Goal: Task Accomplishment & Management: Use online tool/utility

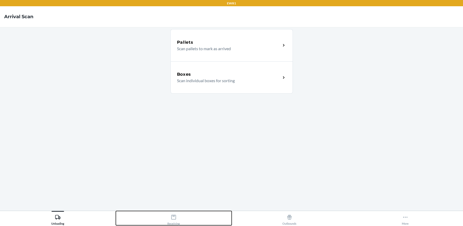
click at [178, 225] on div "Receiving" at bounding box center [173, 218] width 12 height 13
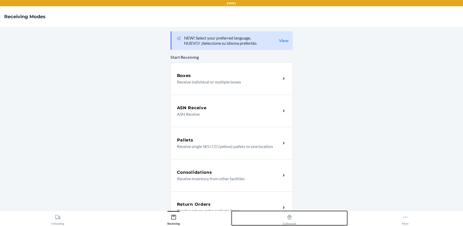
click at [276, 212] on button "Outbounds" at bounding box center [290, 218] width 116 height 14
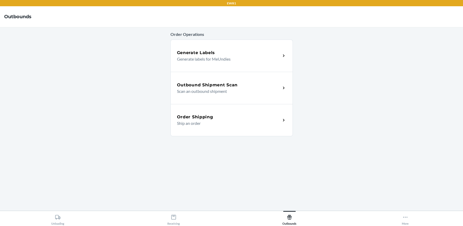
click at [217, 94] on p "Scan an outbound shipment" at bounding box center [227, 91] width 100 height 6
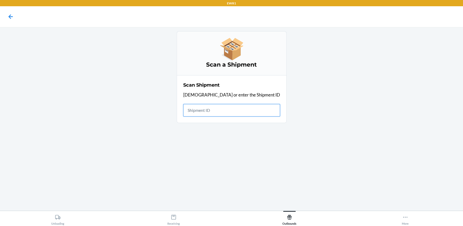
click at [209, 115] on input "text" at bounding box center [231, 110] width 97 height 12
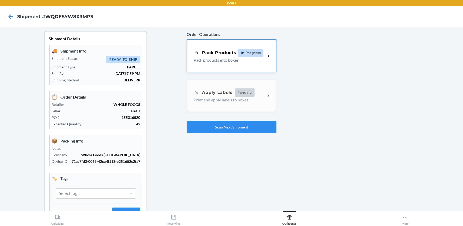
click at [234, 69] on div "Pack Products In Progress Pack products into boxes" at bounding box center [231, 56] width 88 height 32
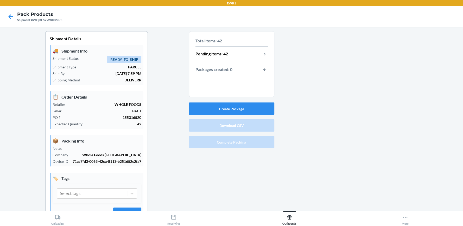
click at [254, 54] on div "Pending items: 42" at bounding box center [231, 54] width 72 height 7
click at [263, 52] on button "button-view-pending-items" at bounding box center [264, 54] width 7 height 7
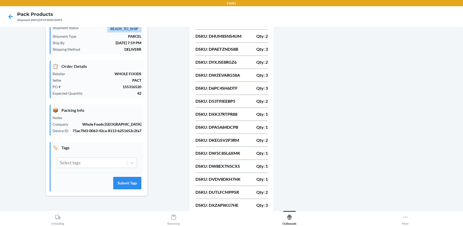
scroll to position [118, 0]
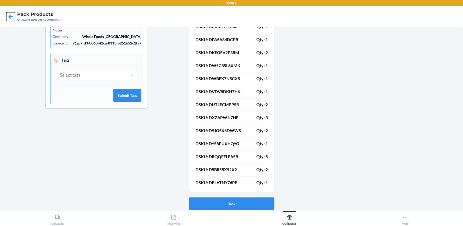
click at [6, 18] on icon at bounding box center [10, 16] width 9 height 9
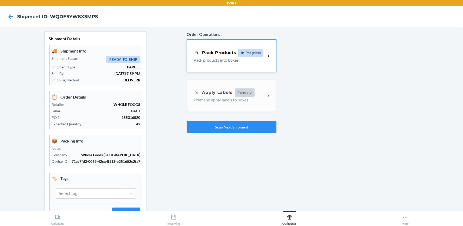
click at [229, 56] on div "Pack Products In Progress" at bounding box center [229, 53] width 70 height 8
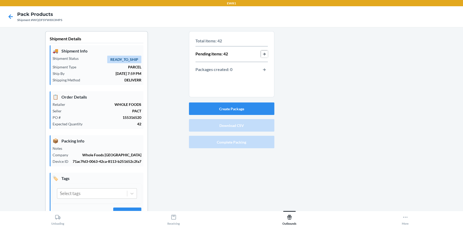
click at [263, 55] on button "button-view-pending-items" at bounding box center [264, 54] width 7 height 7
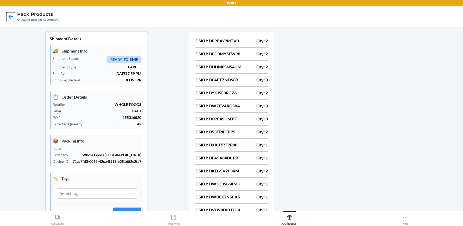
click at [13, 17] on icon at bounding box center [10, 16] width 9 height 9
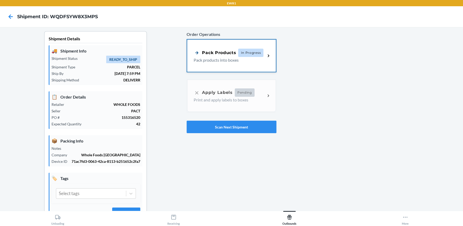
click at [244, 64] on div "Pack Products In Progress Pack products into boxes" at bounding box center [231, 56] width 88 height 32
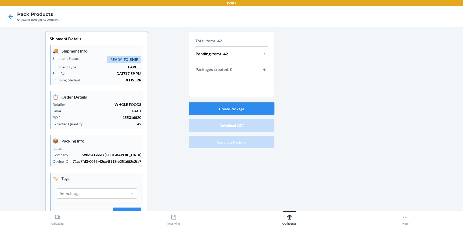
click at [222, 107] on button "Create Package" at bounding box center [231, 109] width 85 height 12
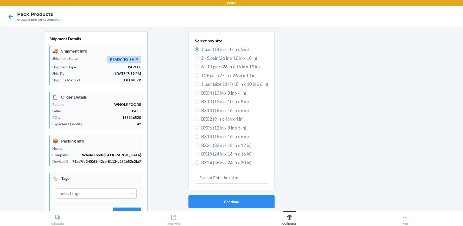
click at [202, 135] on span "BX14 (18 in x 16 in x 6 in)" at bounding box center [234, 136] width 67 height 7
click at [199, 135] on input "BX14 (18 in x 16 in x 6 in)" at bounding box center [197, 137] width 4 height 4
radio input "true"
radio input "false"
click at [256, 204] on button "Continue" at bounding box center [231, 201] width 86 height 12
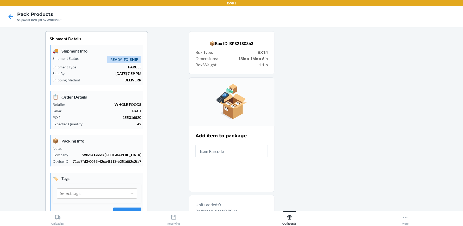
click at [233, 151] on input "text" at bounding box center [231, 151] width 72 height 12
click at [201, 149] on input "text" at bounding box center [231, 151] width 72 height 12
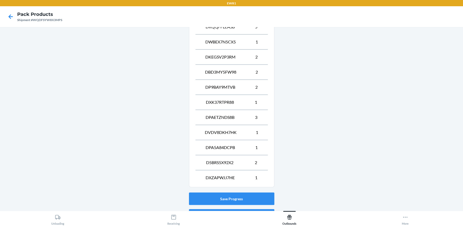
scroll to position [341, 0]
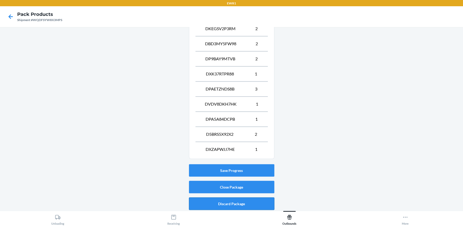
click at [219, 202] on button "Discard Package" at bounding box center [231, 204] width 85 height 12
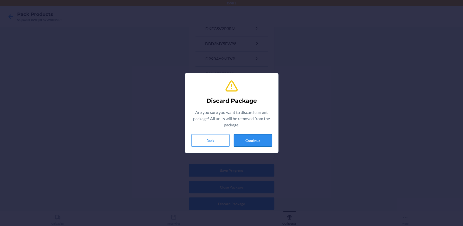
click at [251, 142] on button "Continue" at bounding box center [253, 140] width 38 height 12
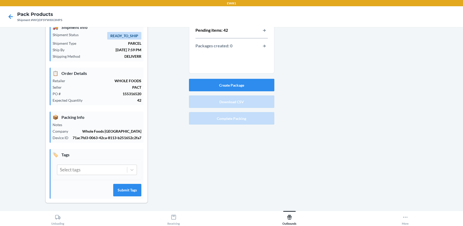
scroll to position [0, 0]
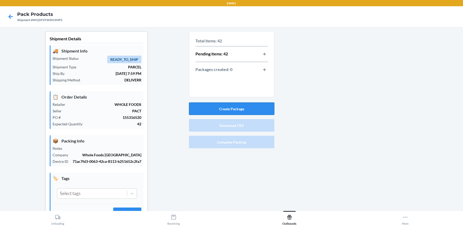
click at [233, 106] on button "Create Package" at bounding box center [231, 109] width 85 height 12
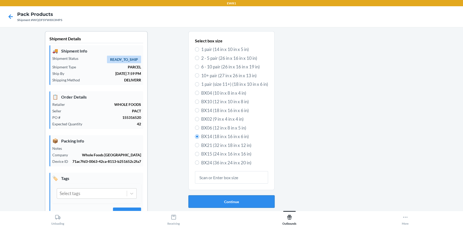
click at [205, 202] on button "Continue" at bounding box center [231, 201] width 86 height 12
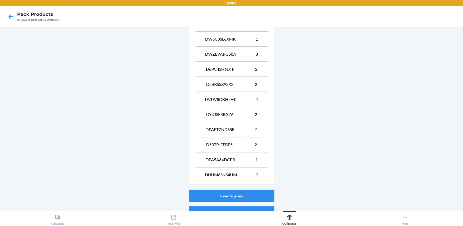
scroll to position [250, 0]
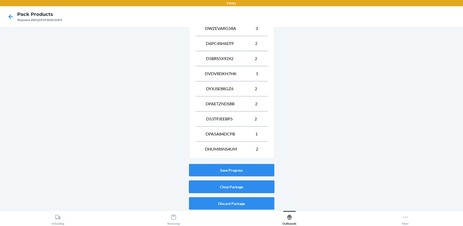
drag, startPoint x: 241, startPoint y: 190, endPoint x: 251, endPoint y: 189, distance: 9.9
click at [242, 190] on button "Close Package" at bounding box center [231, 187] width 85 height 12
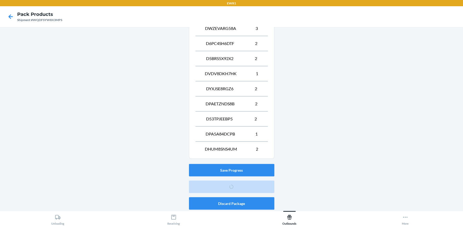
scroll to position [24, 0]
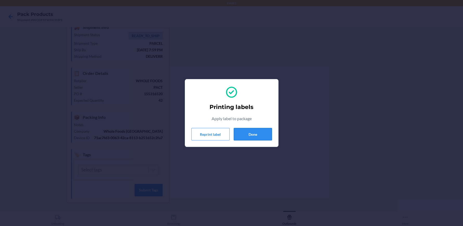
click at [250, 133] on button "Done" at bounding box center [253, 134] width 38 height 12
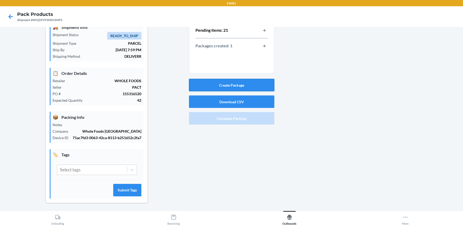
click at [211, 86] on button "Create Package" at bounding box center [231, 85] width 85 height 12
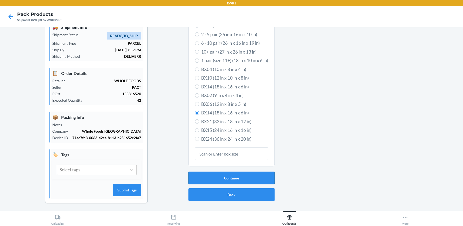
click at [234, 181] on button "Continue" at bounding box center [231, 178] width 86 height 12
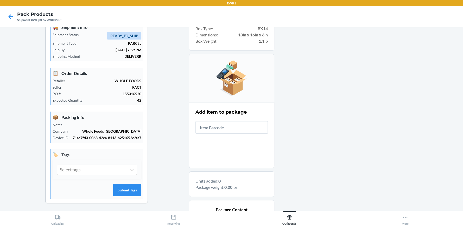
click at [228, 132] on input "text" at bounding box center [231, 127] width 72 height 12
click at [224, 133] on div "Add item to package" at bounding box center [231, 121] width 72 height 28
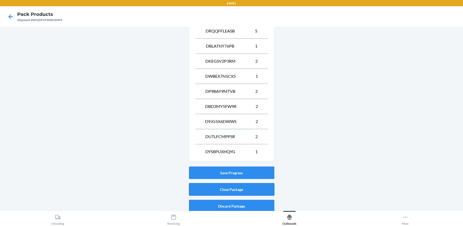
scroll to position [265, 0]
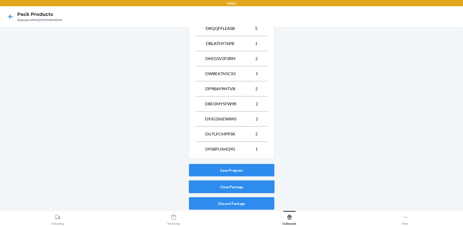
click at [215, 191] on button "Close Package" at bounding box center [231, 187] width 85 height 12
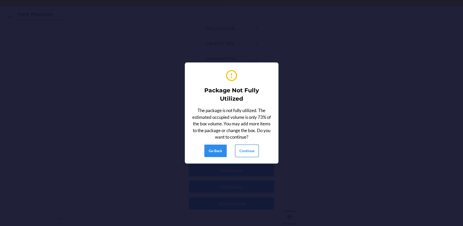
click at [239, 151] on button "Continue" at bounding box center [247, 151] width 24 height 12
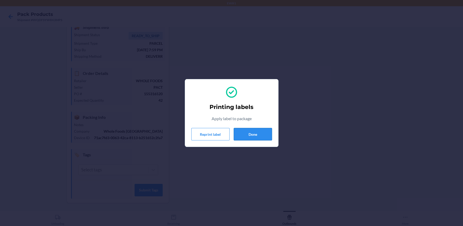
click at [244, 133] on button "Done" at bounding box center [253, 134] width 38 height 12
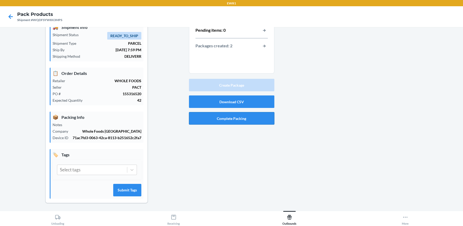
click at [231, 120] on button "Complete Packing" at bounding box center [231, 118] width 85 height 12
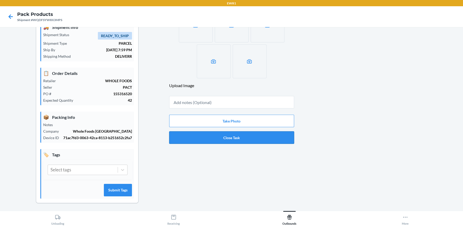
click at [265, 141] on button "Close Task" at bounding box center [231, 137] width 125 height 12
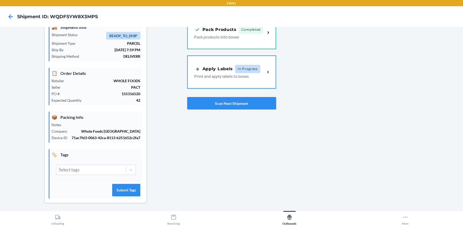
click at [197, 153] on div "Order Operations Pack Products Completed Pack products into boxes Apply Labels …" at bounding box center [231, 110] width 89 height 204
click at [201, 66] on div "Apply Labels" at bounding box center [213, 68] width 39 height 7
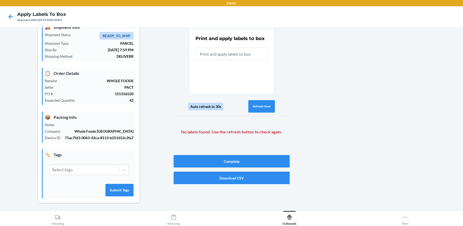
click at [215, 51] on input "text" at bounding box center [231, 54] width 72 height 12
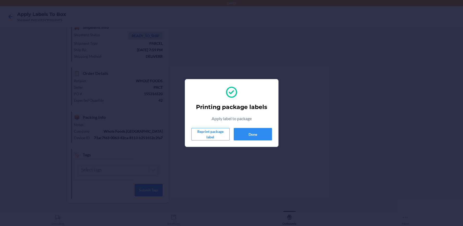
click at [271, 141] on section "Printing package labels Apply label to package Reprint package label Done" at bounding box center [232, 113] width 94 height 68
click at [269, 139] on button "Done" at bounding box center [253, 134] width 38 height 12
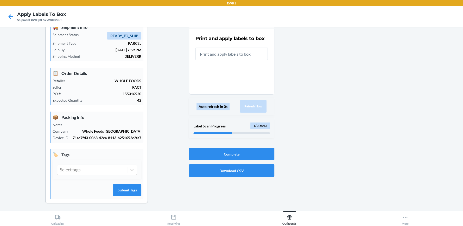
drag, startPoint x: 226, startPoint y: 54, endPoint x: 222, endPoint y: 50, distance: 5.2
click at [223, 52] on input "text" at bounding box center [231, 54] width 72 height 12
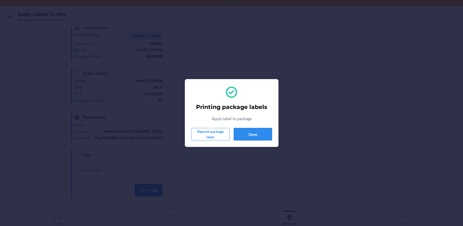
click at [240, 138] on button "Done" at bounding box center [253, 134] width 38 height 12
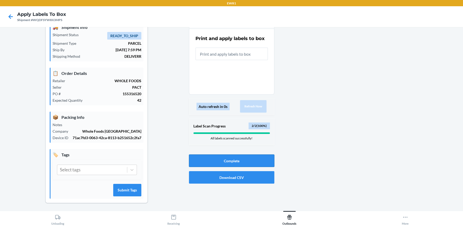
click at [222, 160] on button "Complete" at bounding box center [231, 161] width 85 height 12
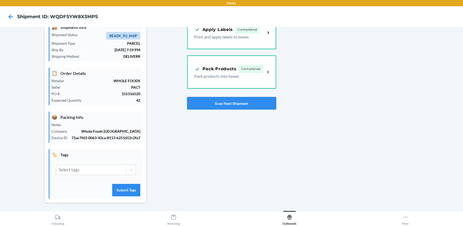
click at [222, 108] on button "Scan Next Shipment" at bounding box center [231, 103] width 89 height 12
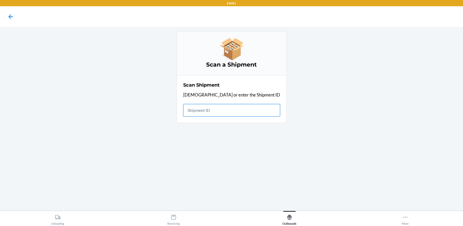
click at [213, 115] on input "text" at bounding box center [231, 110] width 97 height 12
click at [212, 108] on input "text" at bounding box center [231, 110] width 97 height 12
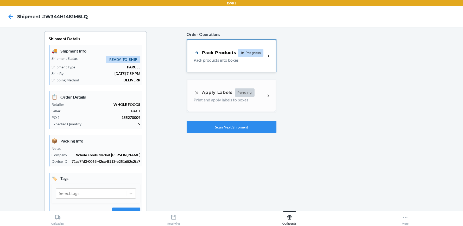
click at [236, 62] on p "Pack products into boxes" at bounding box center [228, 60] width 68 height 6
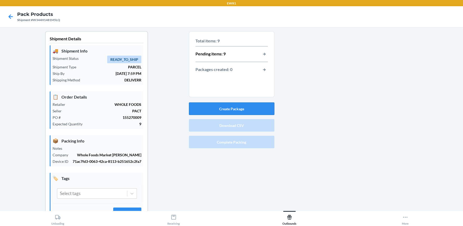
drag, startPoint x: 244, startPoint y: 110, endPoint x: 234, endPoint y: 110, distance: 10.4
click at [234, 110] on button "Create Package" at bounding box center [231, 109] width 85 height 12
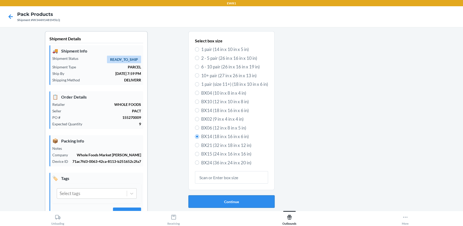
click at [225, 200] on button "Continue" at bounding box center [231, 201] width 86 height 12
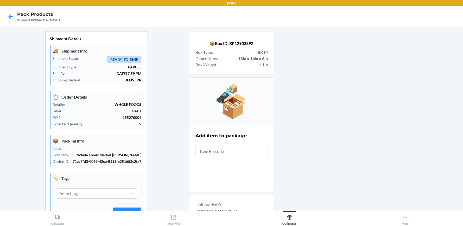
click at [228, 155] on input "text" at bounding box center [231, 151] width 72 height 12
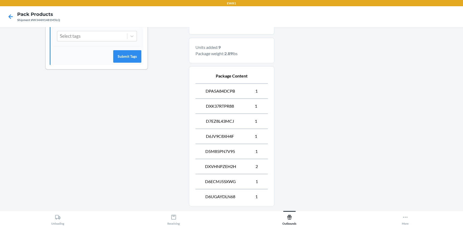
scroll to position [205, 0]
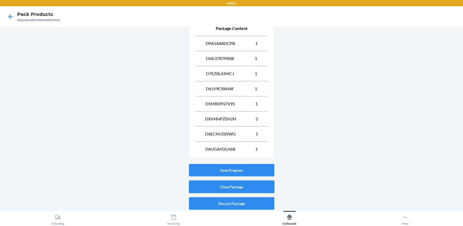
click at [238, 189] on button "Close Package" at bounding box center [231, 187] width 85 height 12
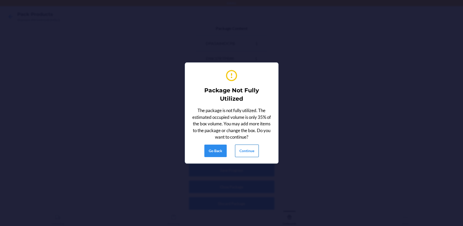
click at [246, 147] on button "Continue" at bounding box center [247, 151] width 24 height 12
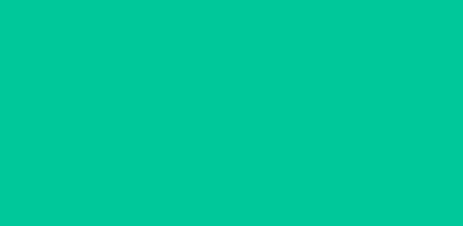
scroll to position [24, 0]
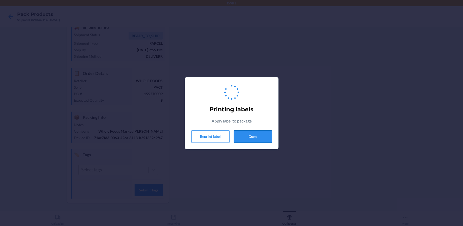
click at [253, 132] on button "Done" at bounding box center [253, 136] width 38 height 12
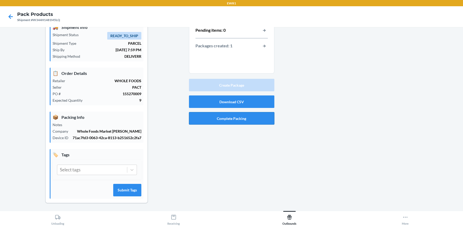
click at [268, 120] on button "Complete Packing" at bounding box center [231, 118] width 85 height 12
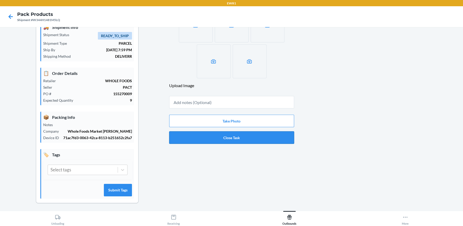
click at [225, 140] on button "Close Task" at bounding box center [231, 137] width 125 height 12
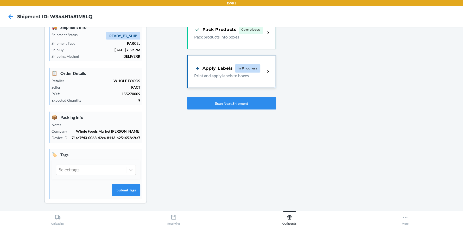
click at [255, 75] on p "Print and apply labels to boxes" at bounding box center [227, 76] width 67 height 6
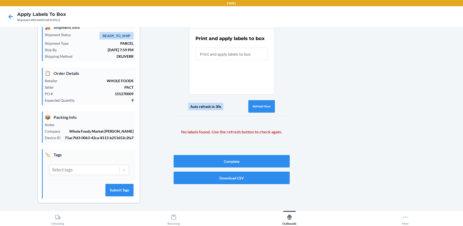
click at [221, 51] on input "text" at bounding box center [231, 54] width 72 height 12
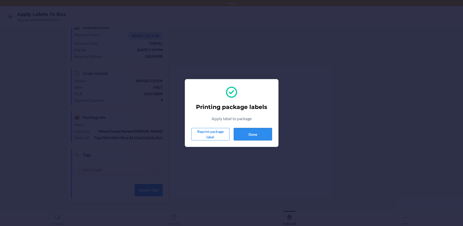
click at [259, 135] on button "Done" at bounding box center [253, 134] width 38 height 12
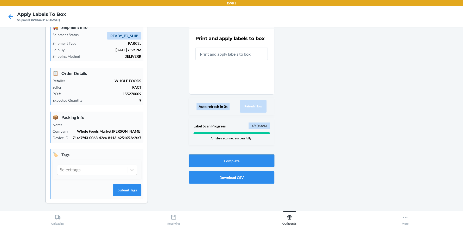
click at [225, 162] on button "Complete" at bounding box center [231, 161] width 85 height 12
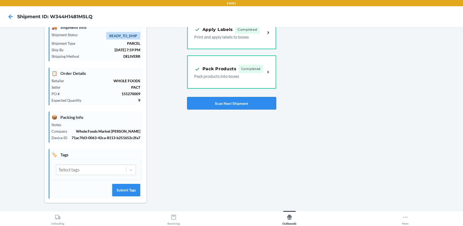
click at [236, 105] on button "Scan Next Shipment" at bounding box center [231, 103] width 89 height 12
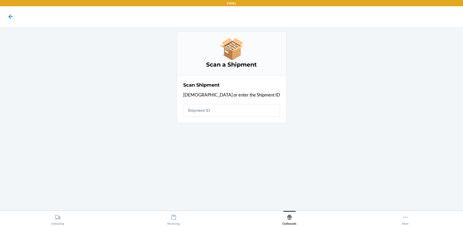
click at [211, 112] on input "text" at bounding box center [231, 110] width 97 height 12
click at [224, 109] on input "text" at bounding box center [231, 110] width 97 height 12
click at [208, 109] on input "text" at bounding box center [231, 110] width 97 height 12
click at [226, 109] on input "text" at bounding box center [231, 110] width 97 height 12
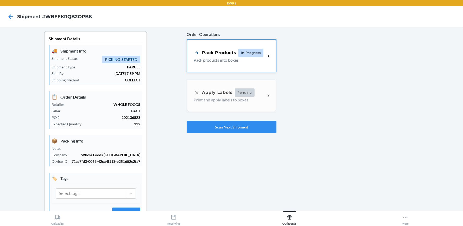
click at [225, 51] on div "Pack Products" at bounding box center [215, 52] width 42 height 7
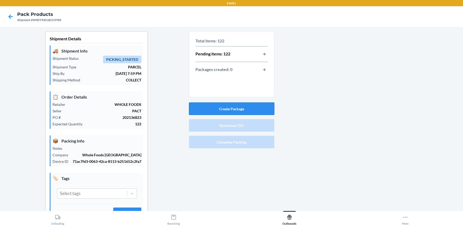
click at [222, 111] on button "Create Package" at bounding box center [231, 109] width 85 height 12
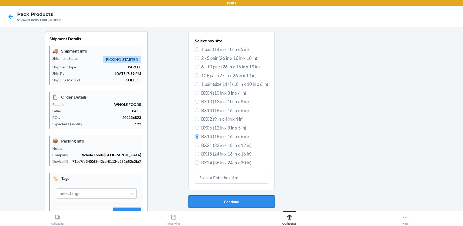
click at [242, 202] on button "Continue" at bounding box center [231, 201] width 86 height 12
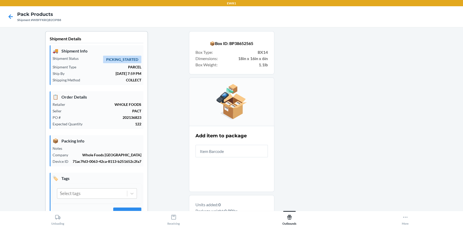
drag, startPoint x: 147, startPoint y: 106, endPoint x: 169, endPoint y: 143, distance: 43.3
click at [160, 108] on div "Shipment Details 🚚 Shipment Info Shipment Status PICKING_STARTED Shipment Type …" at bounding box center [96, 166] width 185 height 270
click at [214, 145] on input "text" at bounding box center [231, 151] width 72 height 12
